Goal: Contribute content: Contribute content

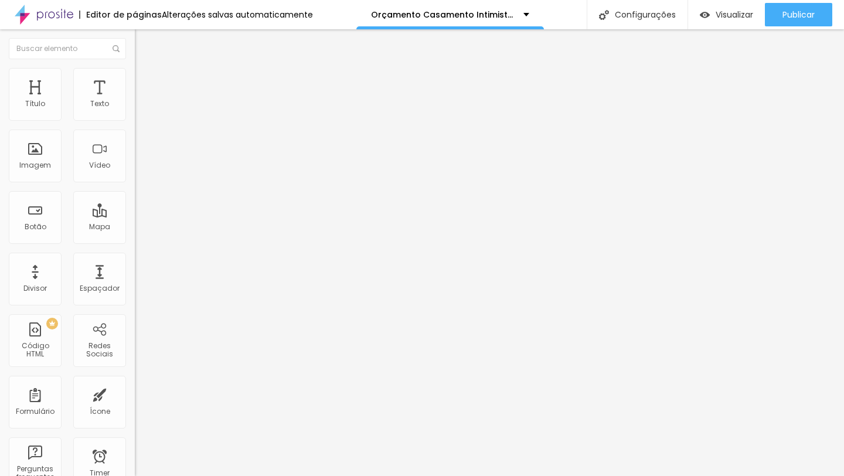
click at [135, 35] on button "Editar Título" at bounding box center [202, 42] width 135 height 27
click at [135, 101] on span "Adicionar imagem" at bounding box center [173, 96] width 76 height 10
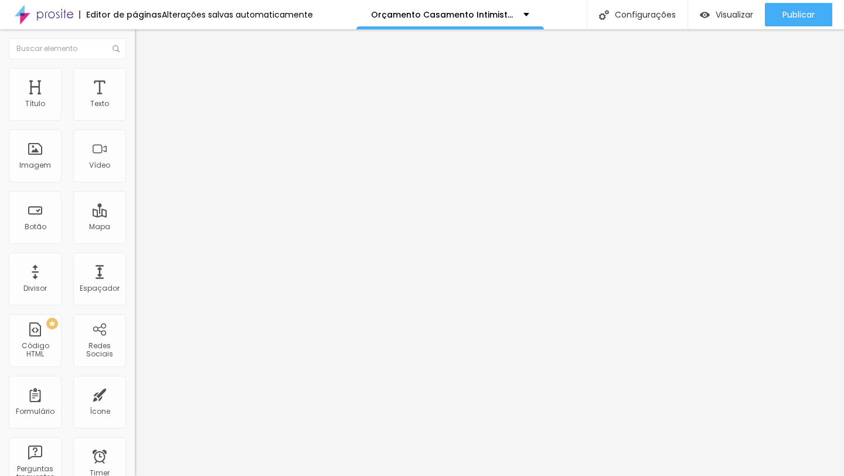
click at [135, 101] on span "Trocar imagem" at bounding box center [167, 96] width 64 height 10
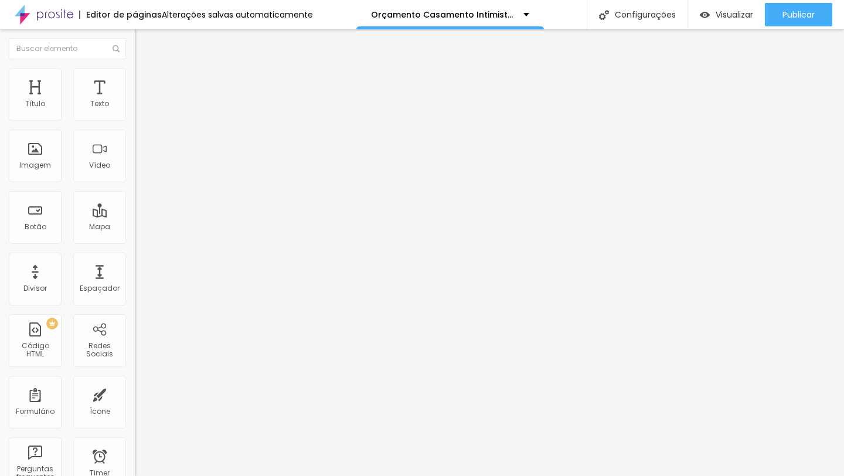
scroll to position [2847, 0]
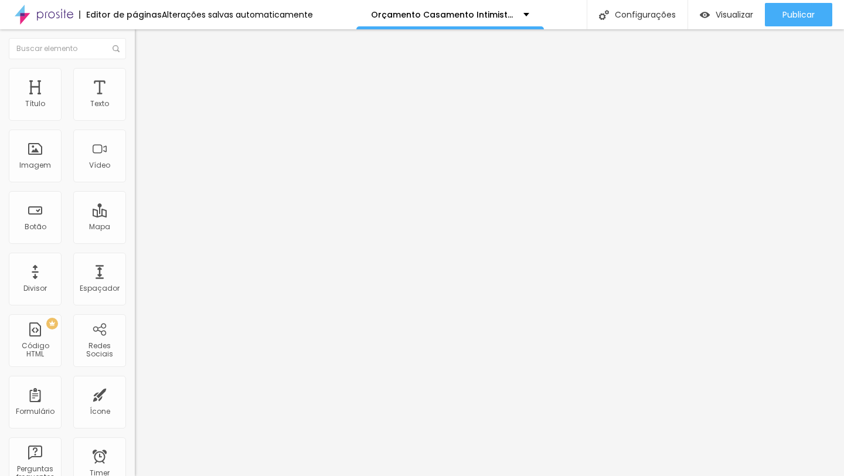
click at [135, 101] on span "Trocar imagem" at bounding box center [167, 96] width 64 height 10
